Goal: Task Accomplishment & Management: Complete application form

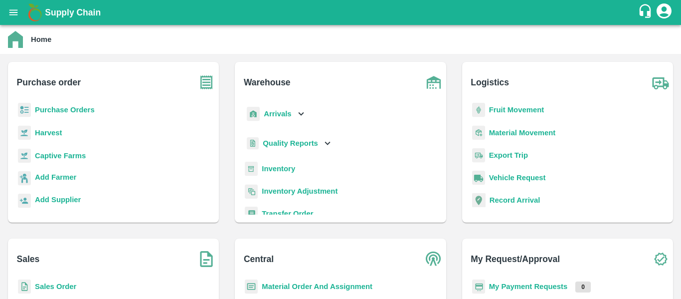
click at [67, 111] on b "Purchase Orders" at bounding box center [65, 110] width 60 height 8
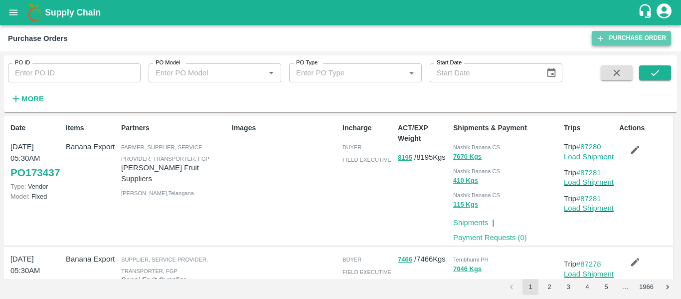
click at [605, 44] on link "Purchase Order" at bounding box center [631, 38] width 79 height 14
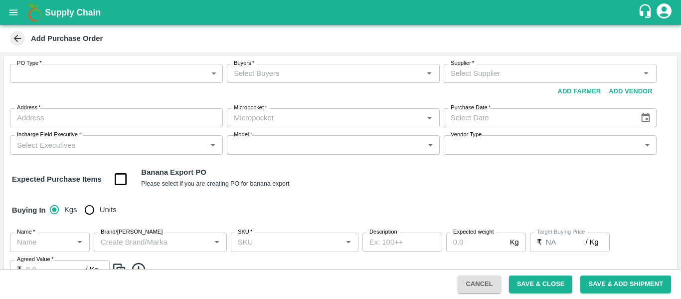
click at [92, 78] on body "Supply Chain Add Purchase Order PO Type   * ​ PO Type Buyers   * Buyers   * Sup…" at bounding box center [340, 149] width 681 height 299
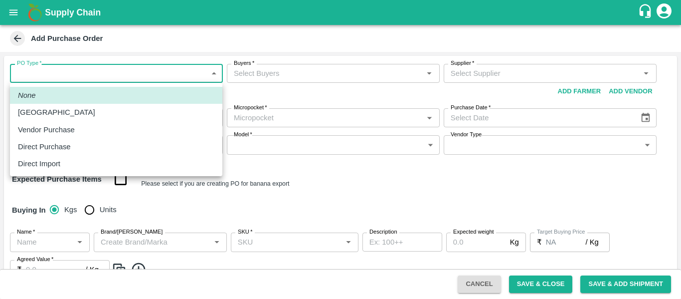
click at [62, 134] on p "Vendor Purchase" at bounding box center [46, 129] width 57 height 11
type input "2"
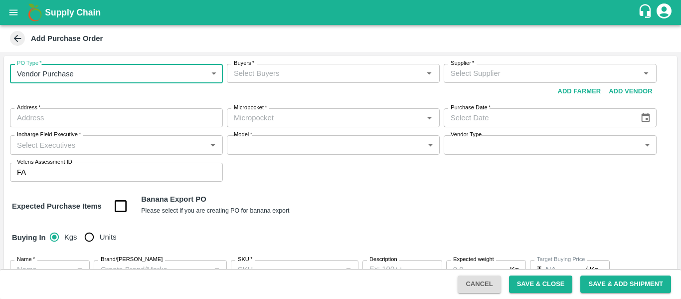
click at [274, 74] on input "Buyers   *" at bounding box center [325, 73] width 190 height 13
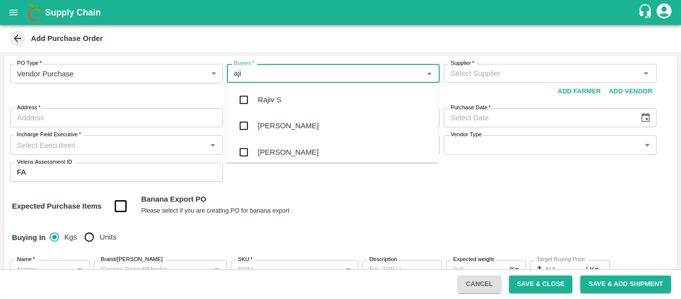
type input "ajit"
click at [292, 104] on div "Ajit Otari" at bounding box center [332, 100] width 212 height 26
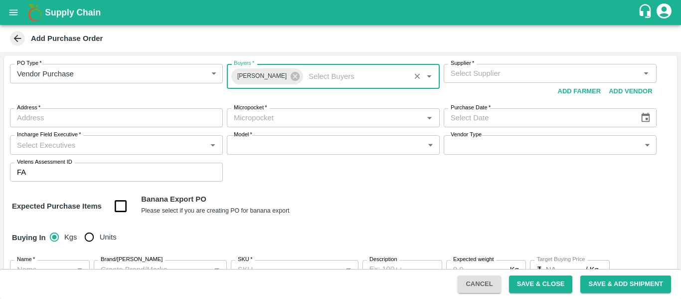
click at [470, 75] on input "Supplier   *" at bounding box center [542, 73] width 190 height 13
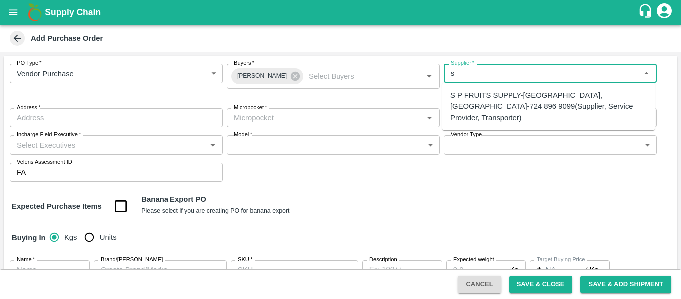
type input "s"
click at [14, 6] on button "open drawer" at bounding box center [13, 12] width 23 height 23
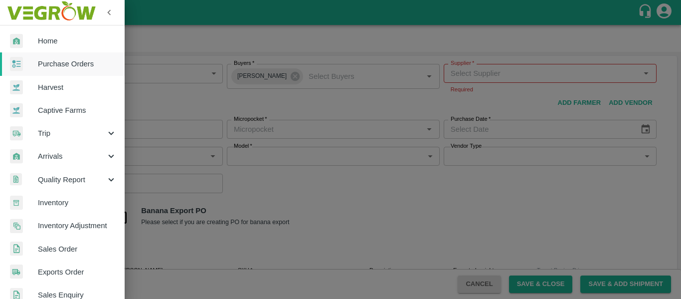
drag, startPoint x: 50, startPoint y: 69, endPoint x: 258, endPoint y: 33, distance: 210.9
click at [50, 69] on span "Purchase Orders" at bounding box center [77, 63] width 79 height 11
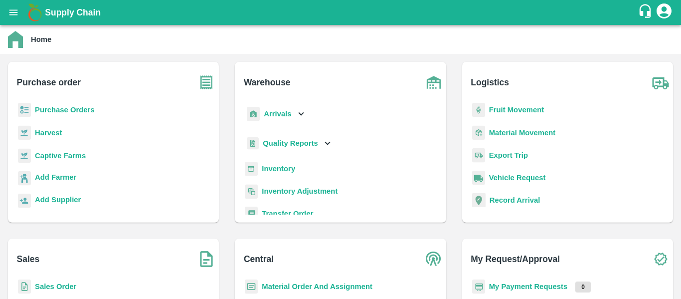
click at [80, 104] on div "Purchase Orders" at bounding box center [113, 114] width 195 height 22
click at [78, 107] on b "Purchase Orders" at bounding box center [65, 110] width 60 height 8
